Goal: Register for event/course

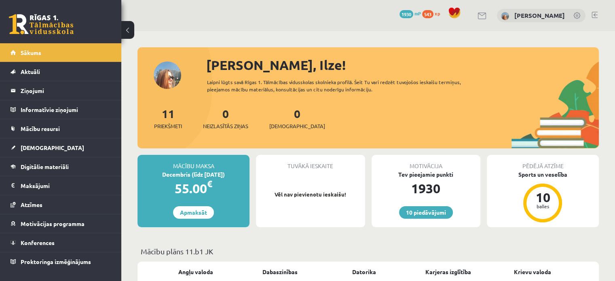
click at [70, 53] on link "Sākums" at bounding box center [61, 52] width 101 height 19
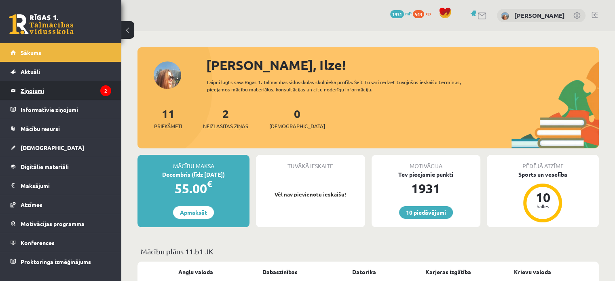
click at [67, 89] on legend "Ziņojumi 2" at bounding box center [66, 90] width 91 height 19
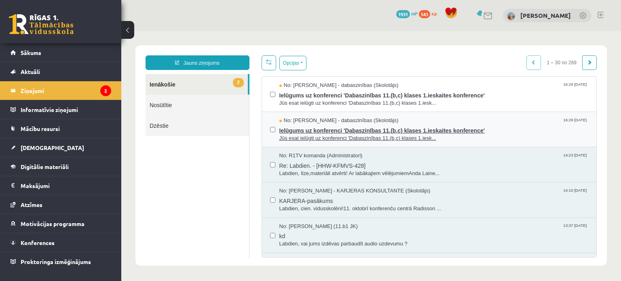
click at [287, 127] on span "Ielūgums uz konferenci 'Dabaszinības 11.(b,c) klases 1.ieskaites konference'" at bounding box center [433, 129] width 309 height 10
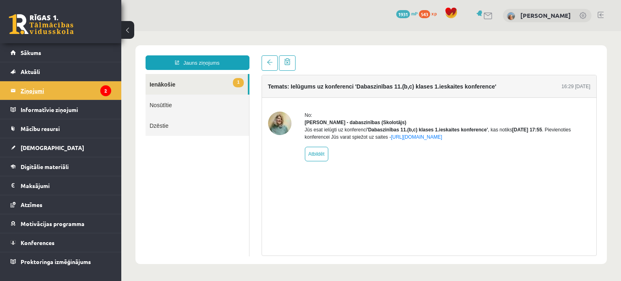
click at [55, 92] on legend "Ziņojumi 2" at bounding box center [66, 90] width 91 height 19
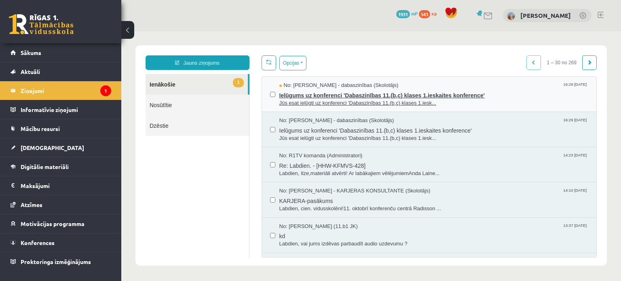
click at [356, 104] on span "Jūs esat ielūgti uz konferenci 'Dabaszinības 11.(b,c) klases 1.iesk..." at bounding box center [433, 103] width 309 height 8
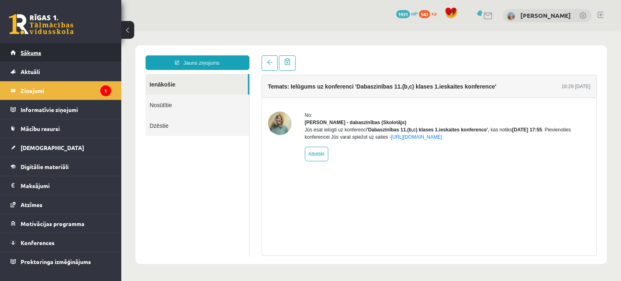
click at [30, 57] on link "Sākums" at bounding box center [61, 52] width 101 height 19
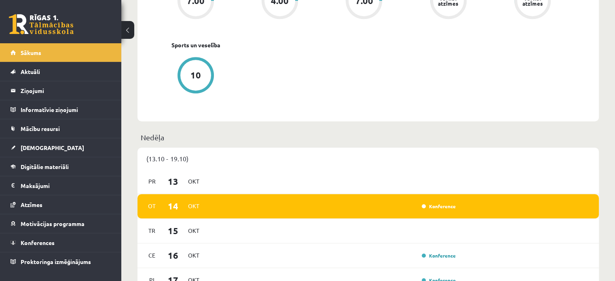
scroll to position [444, 0]
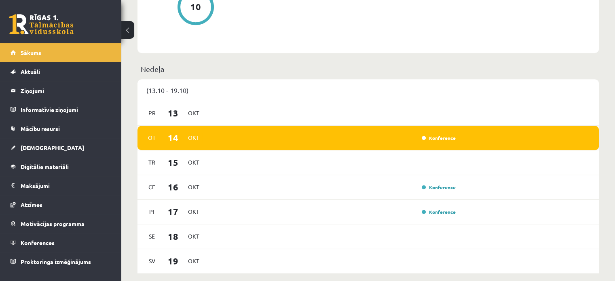
click at [206, 144] on div "[DATE] Konference" at bounding box center [367, 138] width 461 height 25
click at [456, 138] on div "Konference" at bounding box center [437, 138] width 40 height 8
click at [451, 138] on link "Konference" at bounding box center [438, 138] width 34 height 6
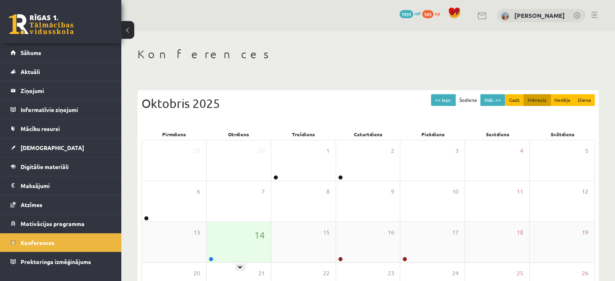
click at [251, 240] on div "14" at bounding box center [238, 242] width 64 height 40
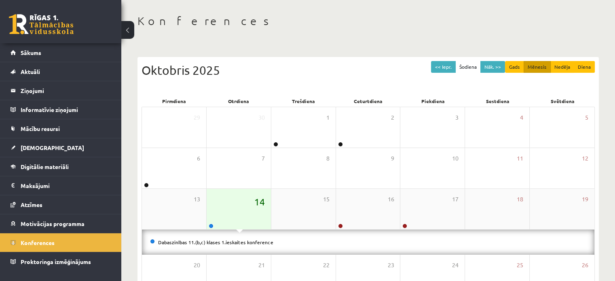
scroll to position [81, 0]
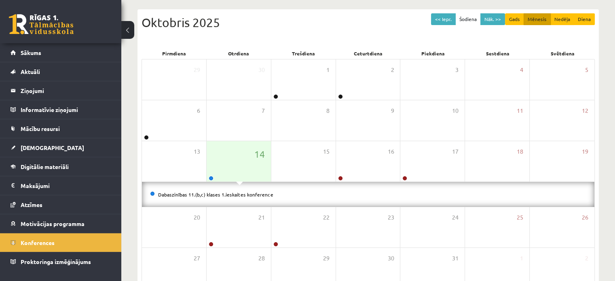
click at [247, 198] on div "Dabaszinības 11.(b,c) klases 1.ieskaites konference" at bounding box center [368, 194] width 452 height 25
click at [249, 193] on link "Dabaszinības 11.(b,c) klases 1.ieskaites konference" at bounding box center [215, 194] width 115 height 6
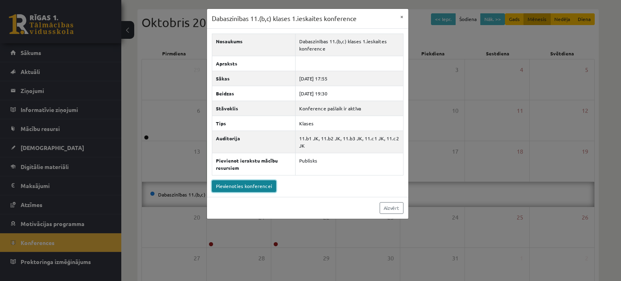
click at [251, 188] on link "Pievienoties konferencei" at bounding box center [244, 186] width 64 height 12
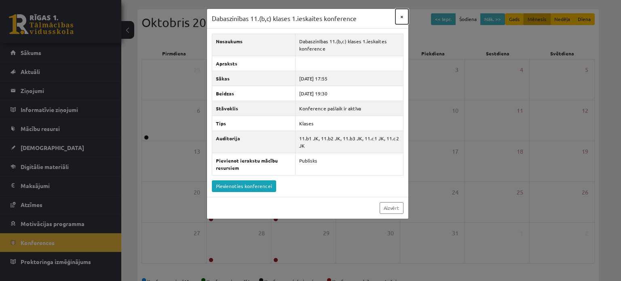
click at [404, 15] on button "×" at bounding box center [401, 16] width 13 height 15
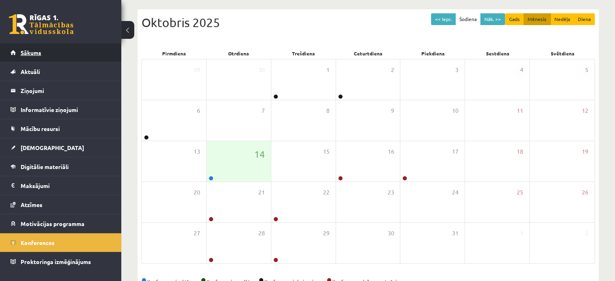
click at [97, 53] on link "Sākums" at bounding box center [61, 52] width 101 height 19
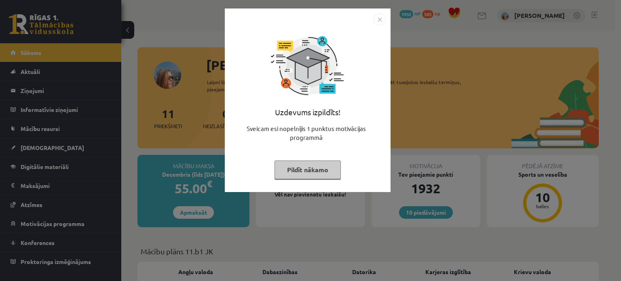
click at [294, 172] on button "Pildīt nākamo" at bounding box center [307, 169] width 66 height 19
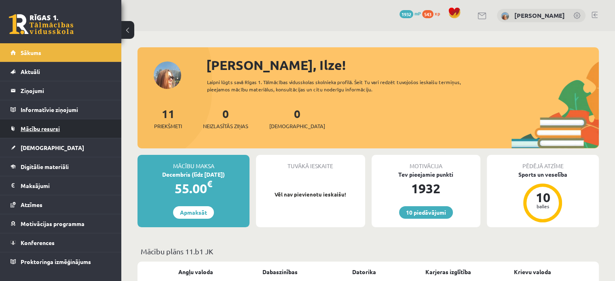
click at [45, 130] on span "Mācību resursi" at bounding box center [40, 128] width 39 height 7
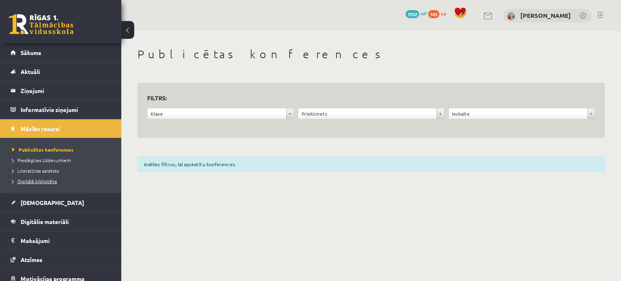
click at [45, 184] on link "Digitālā bibliotēka" at bounding box center [62, 180] width 101 height 7
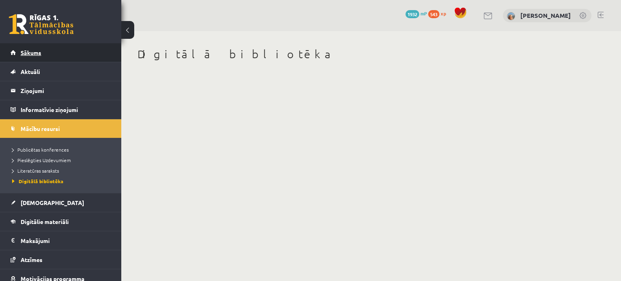
click at [58, 59] on link "Sākums" at bounding box center [61, 52] width 101 height 19
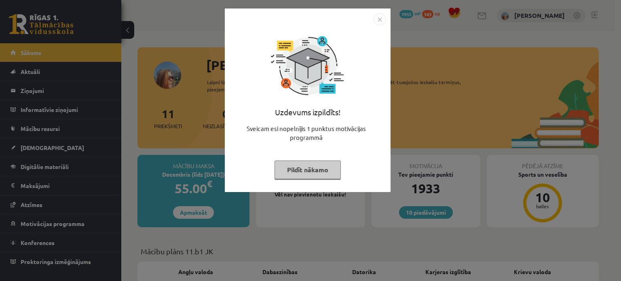
click at [323, 169] on button "Pildīt nākamo" at bounding box center [307, 169] width 66 height 19
